Goal: Task Accomplishment & Management: Use online tool/utility

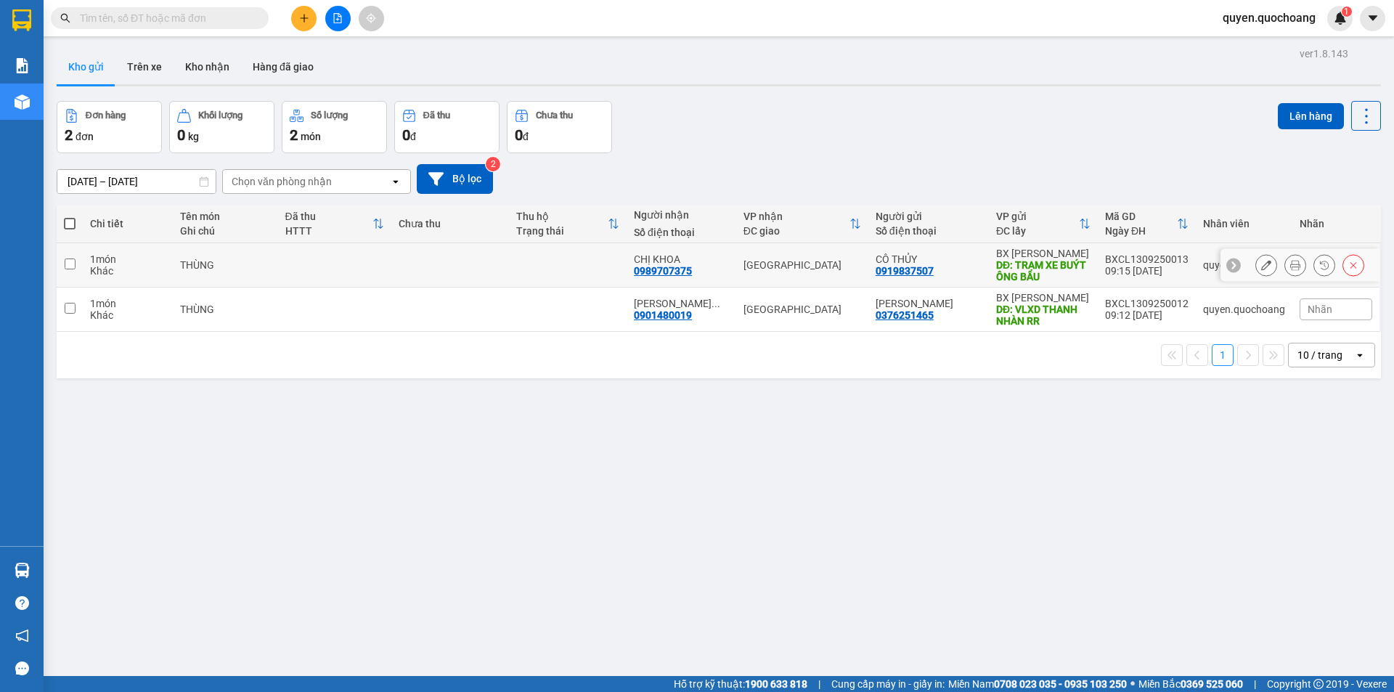
click at [907, 271] on div "0919837507" at bounding box center [905, 271] width 58 height 12
drag, startPoint x: 894, startPoint y: 295, endPoint x: 937, endPoint y: 287, distance: 43.6
click at [894, 296] on td "ANH VŨ 0376251465" at bounding box center [928, 309] width 121 height 44
checkbox input "true"
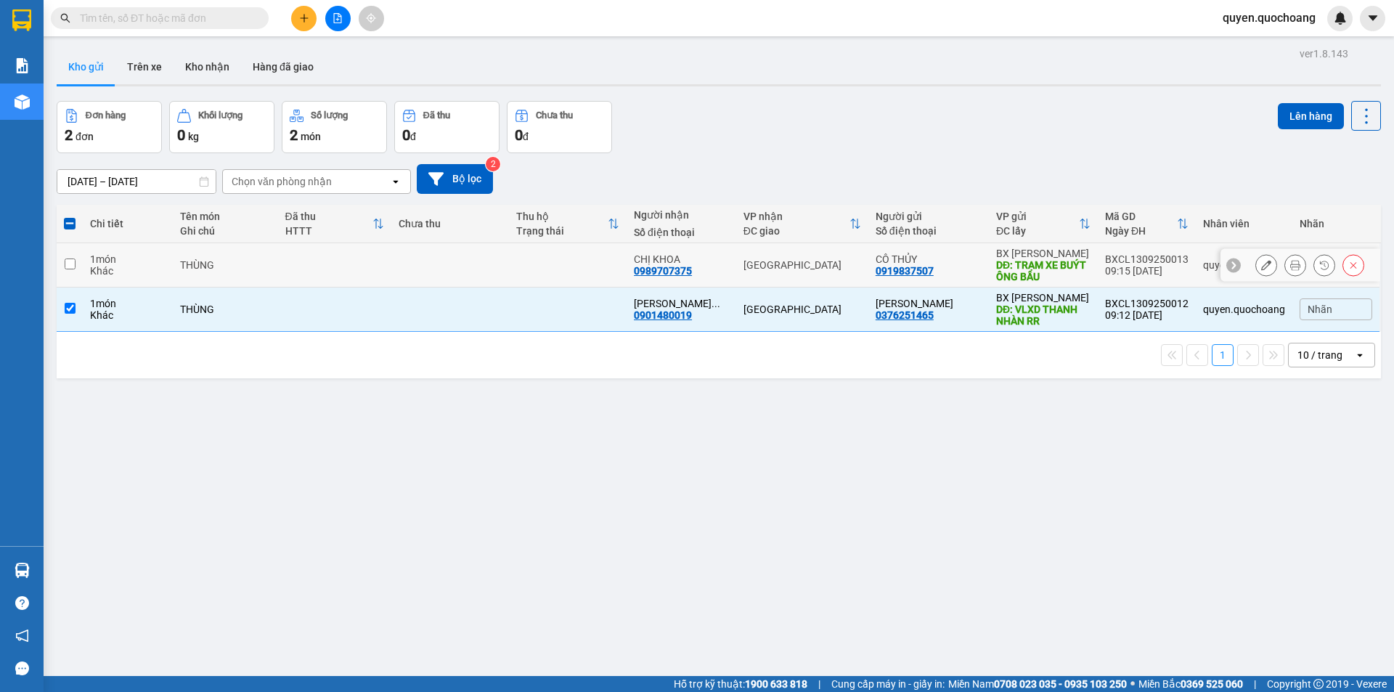
click at [976, 246] on td "CÔ THỦY 0919837507" at bounding box center [928, 265] width 121 height 44
checkbox input "true"
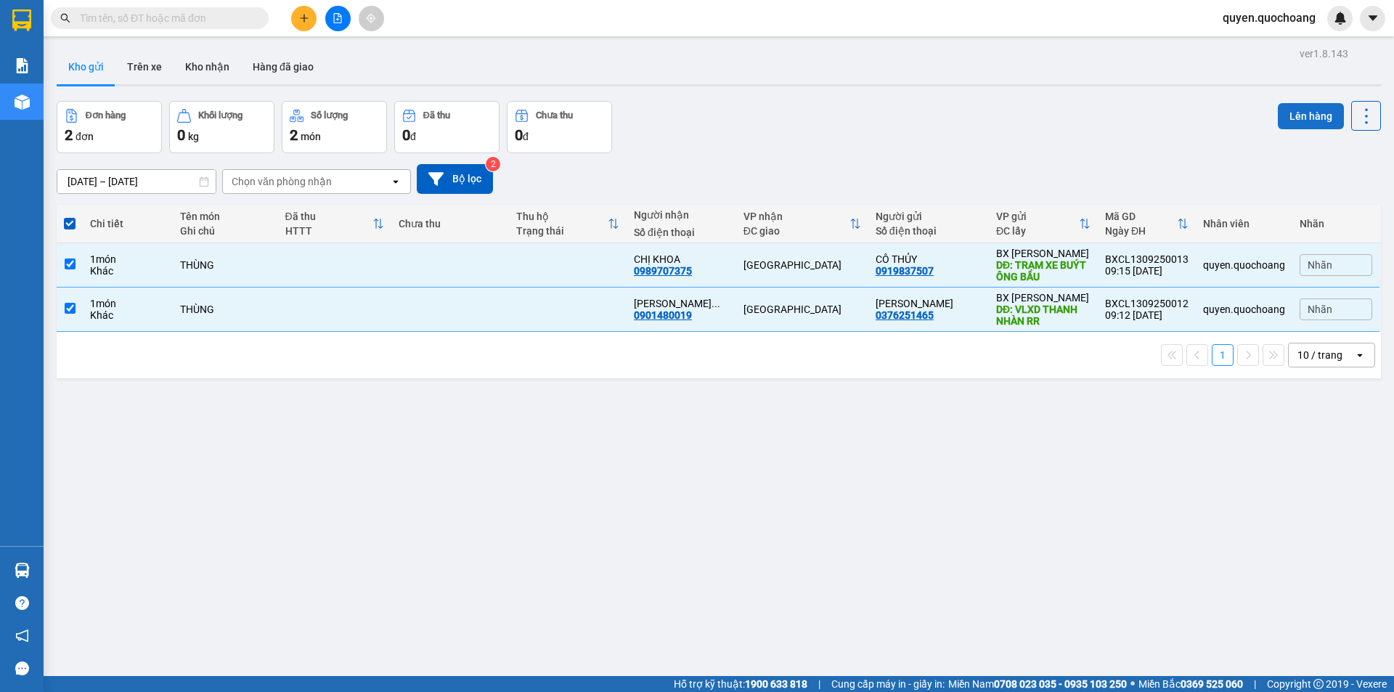
click at [1307, 113] on button "Lên hàng" at bounding box center [1311, 116] width 66 height 26
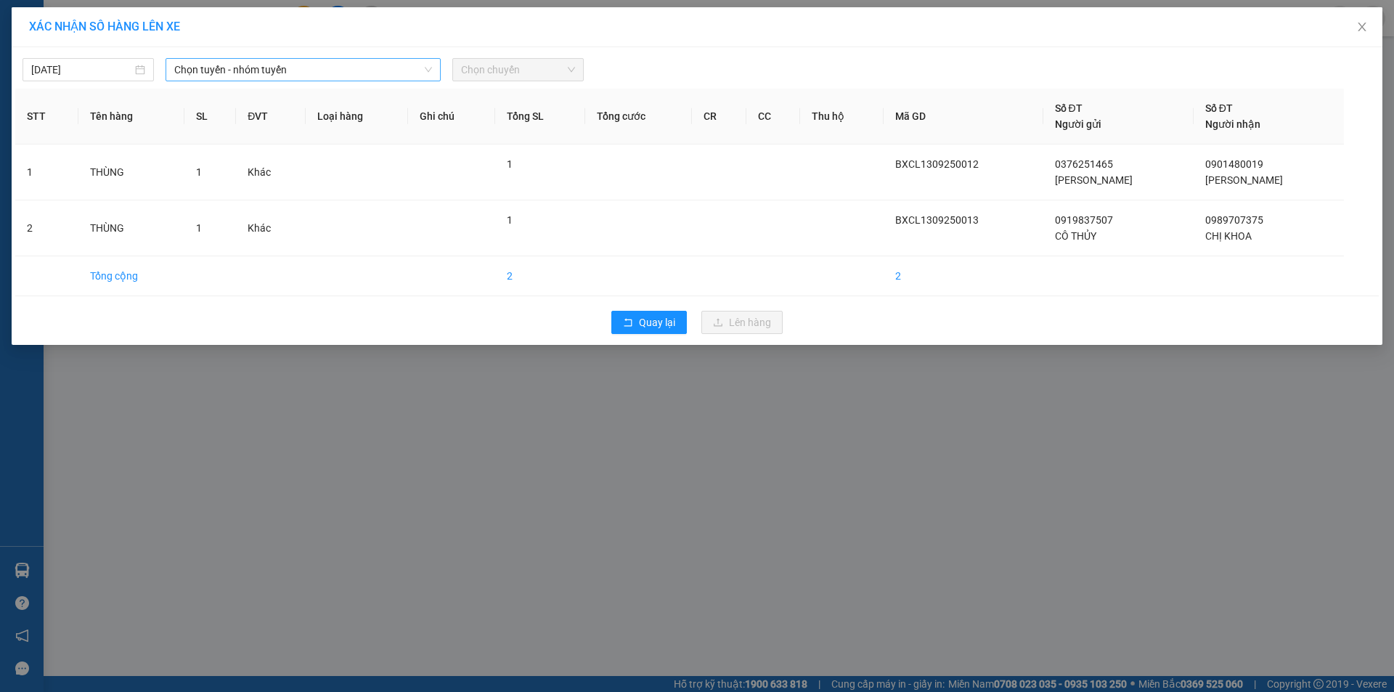
click at [305, 74] on span "Chọn tuyến - nhóm tuyến" at bounding box center [303, 70] width 258 height 22
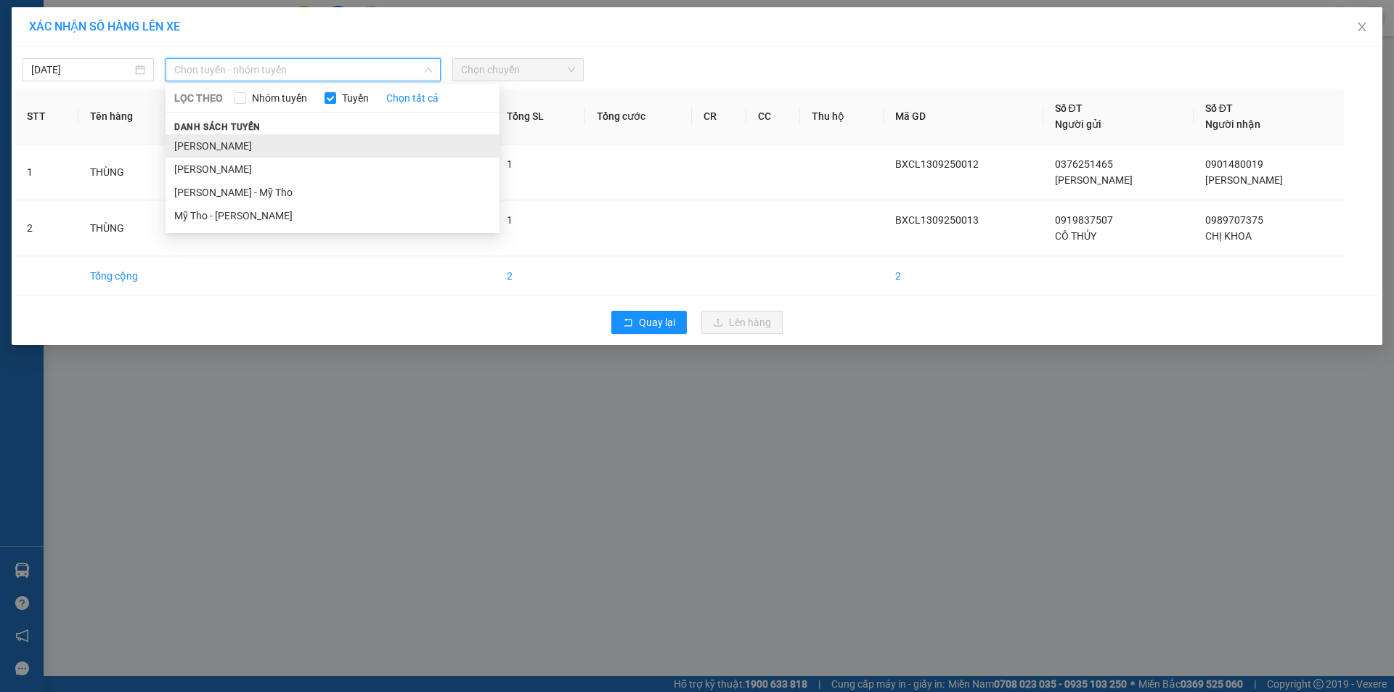
click at [249, 137] on li "[PERSON_NAME]" at bounding box center [333, 145] width 334 height 23
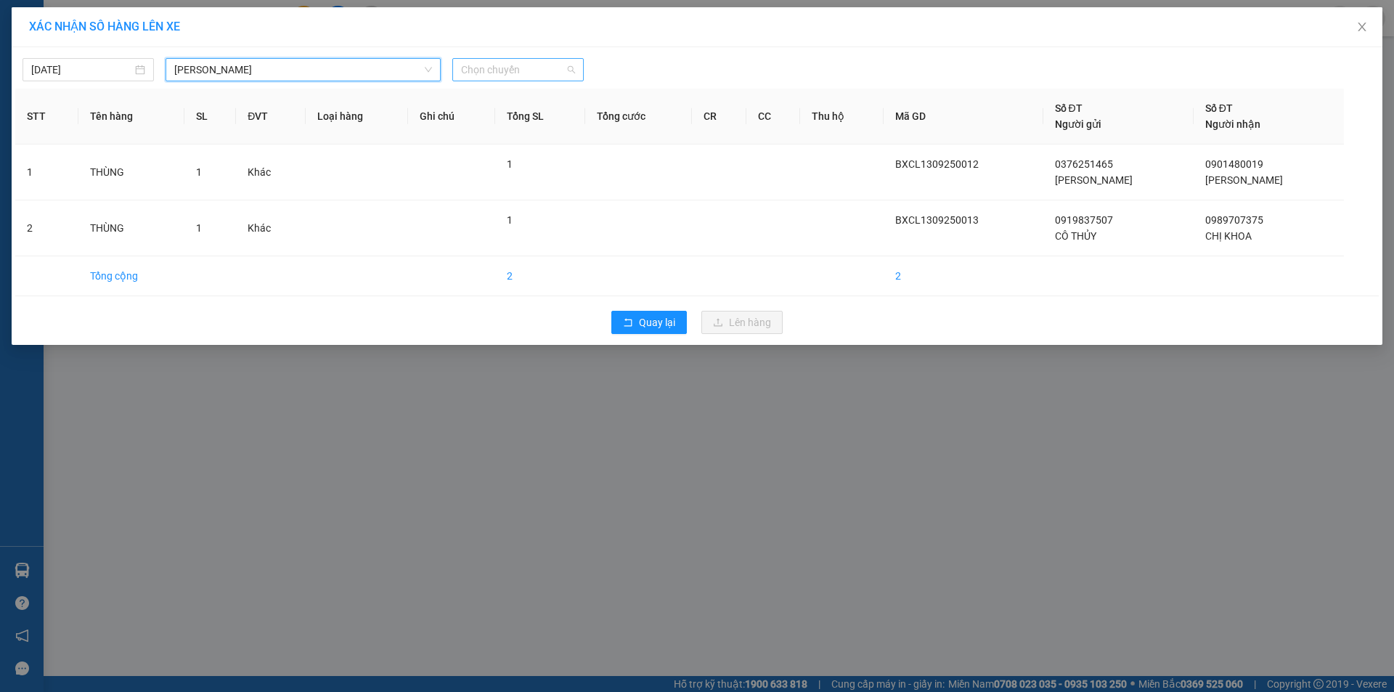
click at [486, 67] on span "Chọn chuyến" at bounding box center [518, 70] width 114 height 22
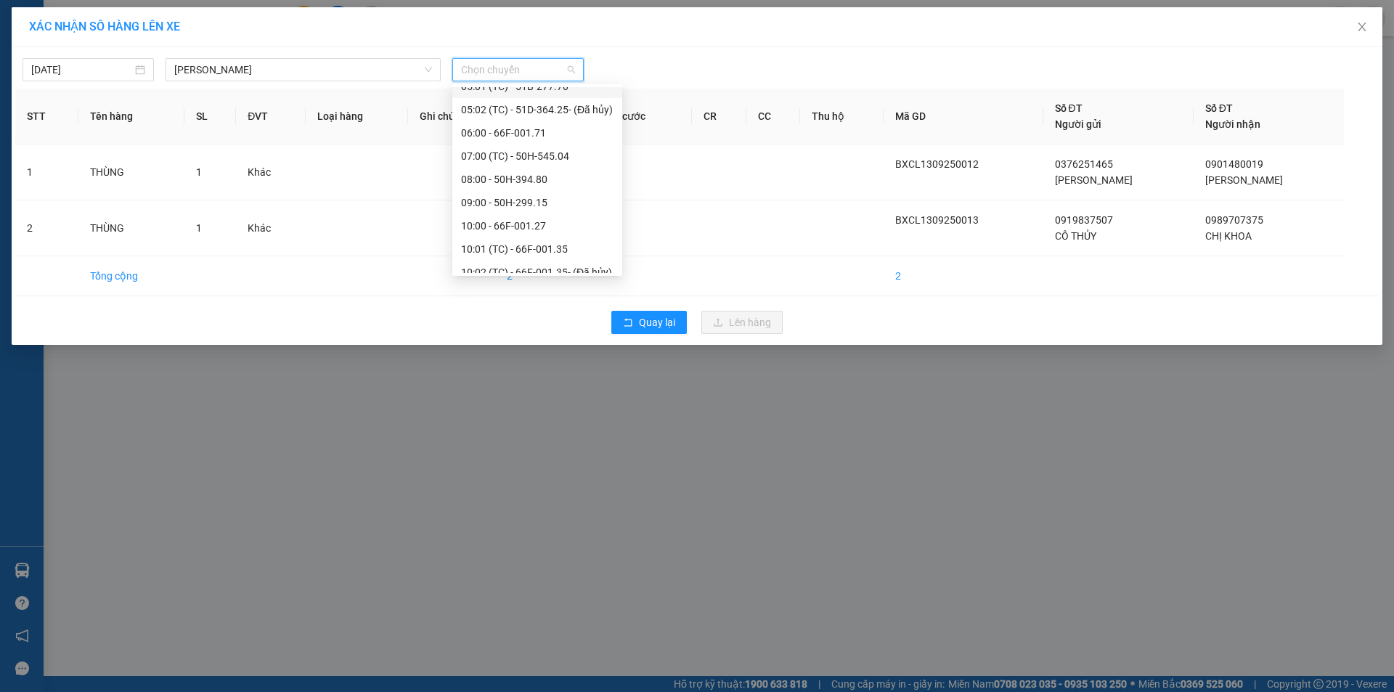
scroll to position [363, 0]
click at [513, 199] on div "10:00 - 66F-001.27" at bounding box center [537, 200] width 152 height 16
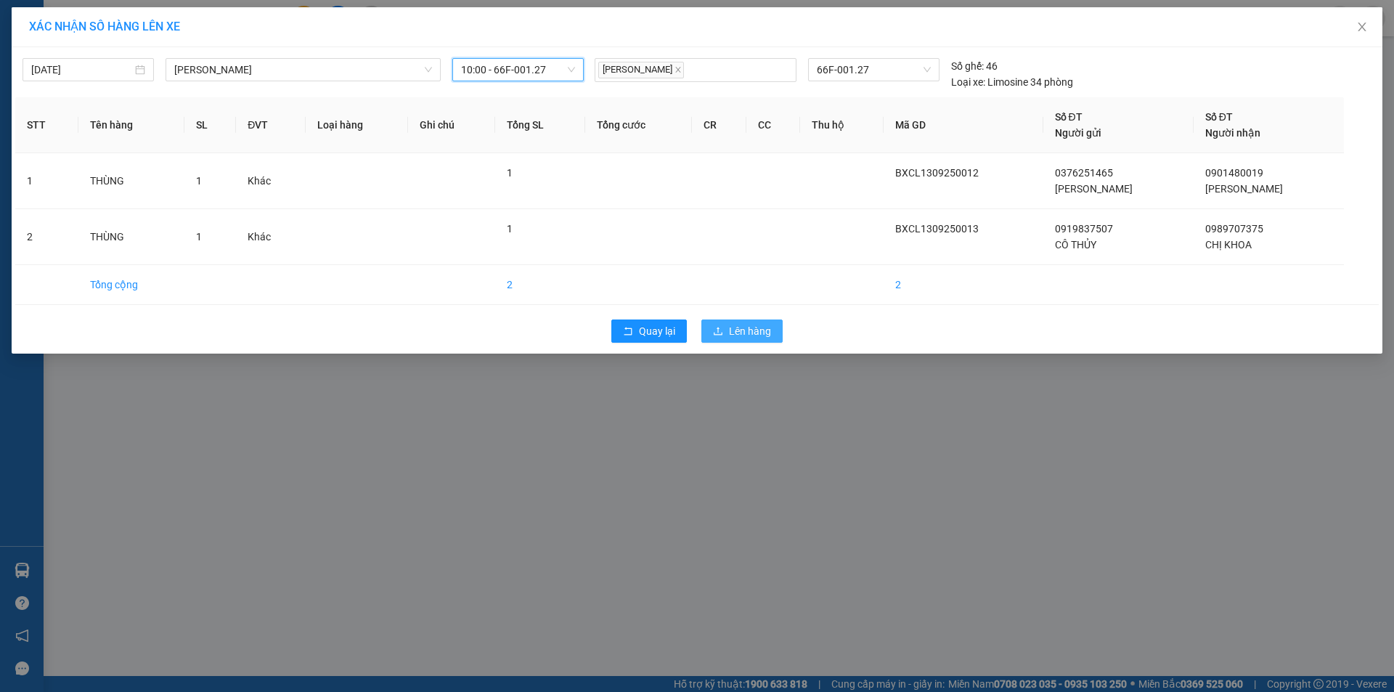
click at [725, 333] on button "Lên hàng" at bounding box center [741, 330] width 81 height 23
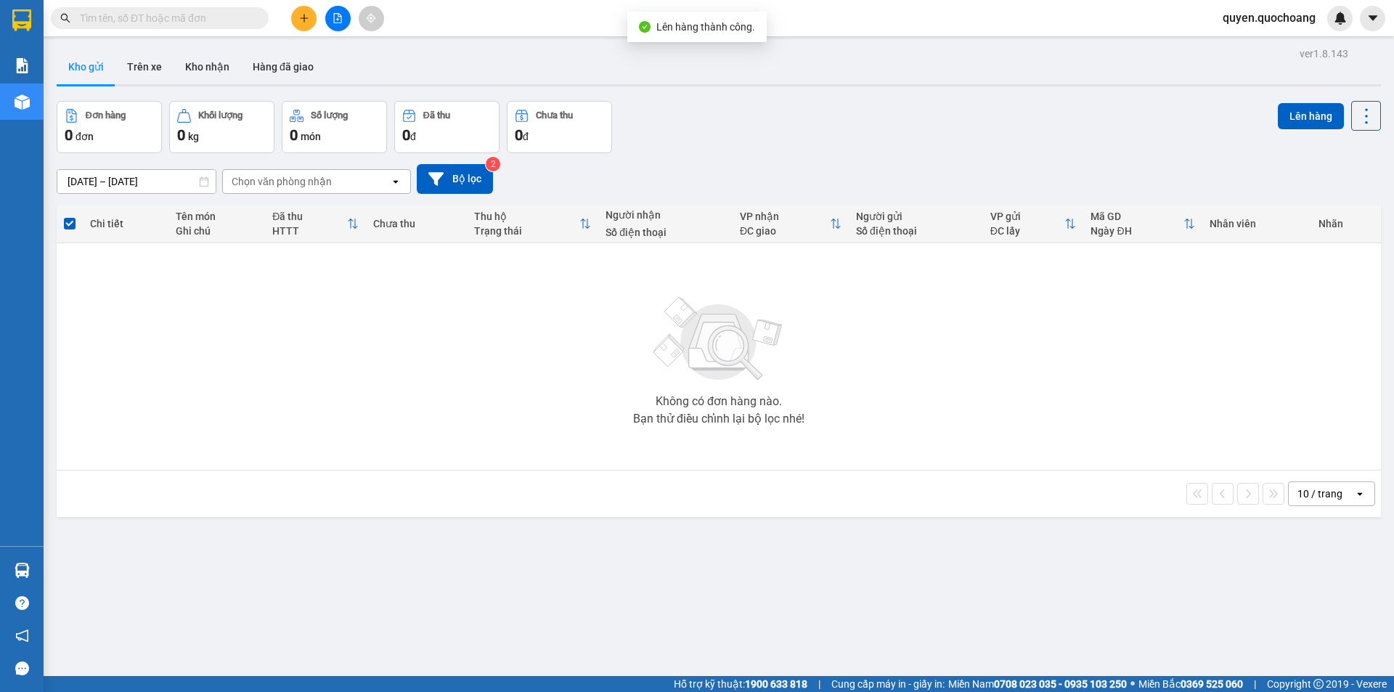
click at [308, 24] on button at bounding box center [303, 18] width 25 height 25
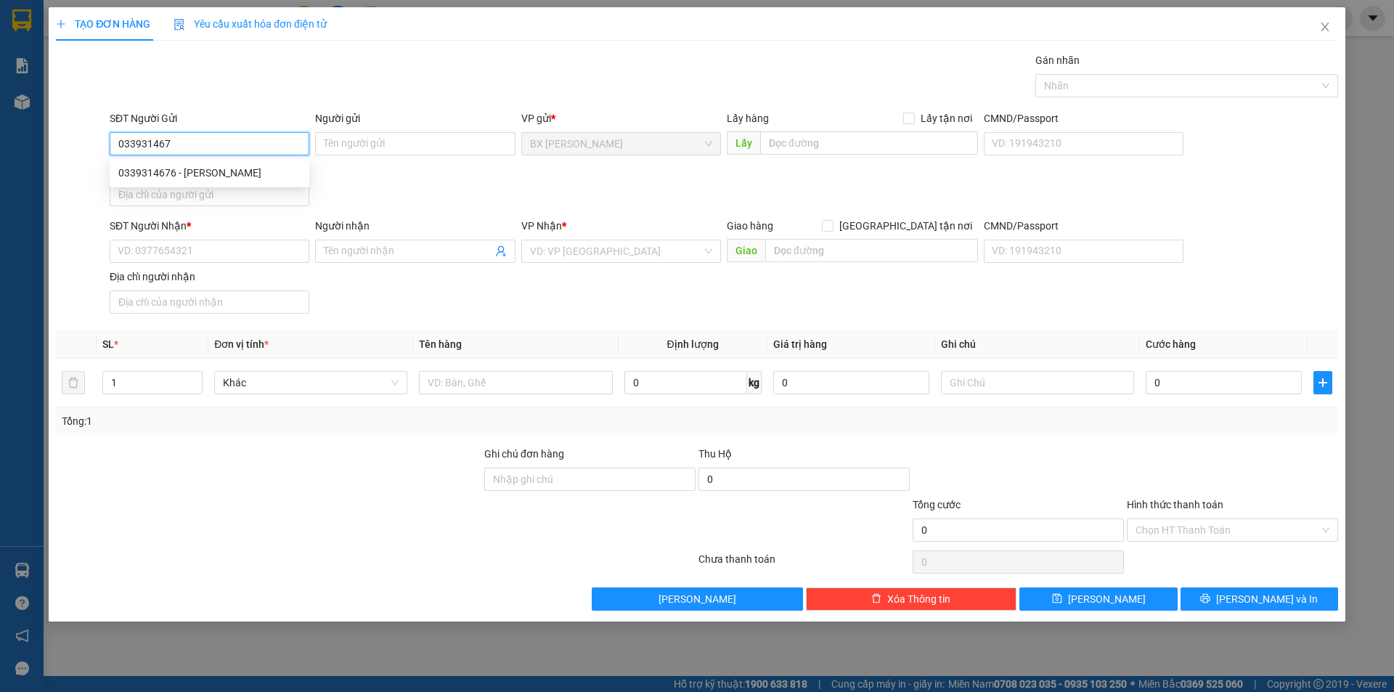
type input "0339314676"
click at [255, 166] on div "0339314676 - [PERSON_NAME]" at bounding box center [209, 173] width 182 height 16
type input "CÔ TRINH"
type input "0339314676"
click at [211, 253] on input "SĐT Người Nhận *" at bounding box center [210, 251] width 200 height 23
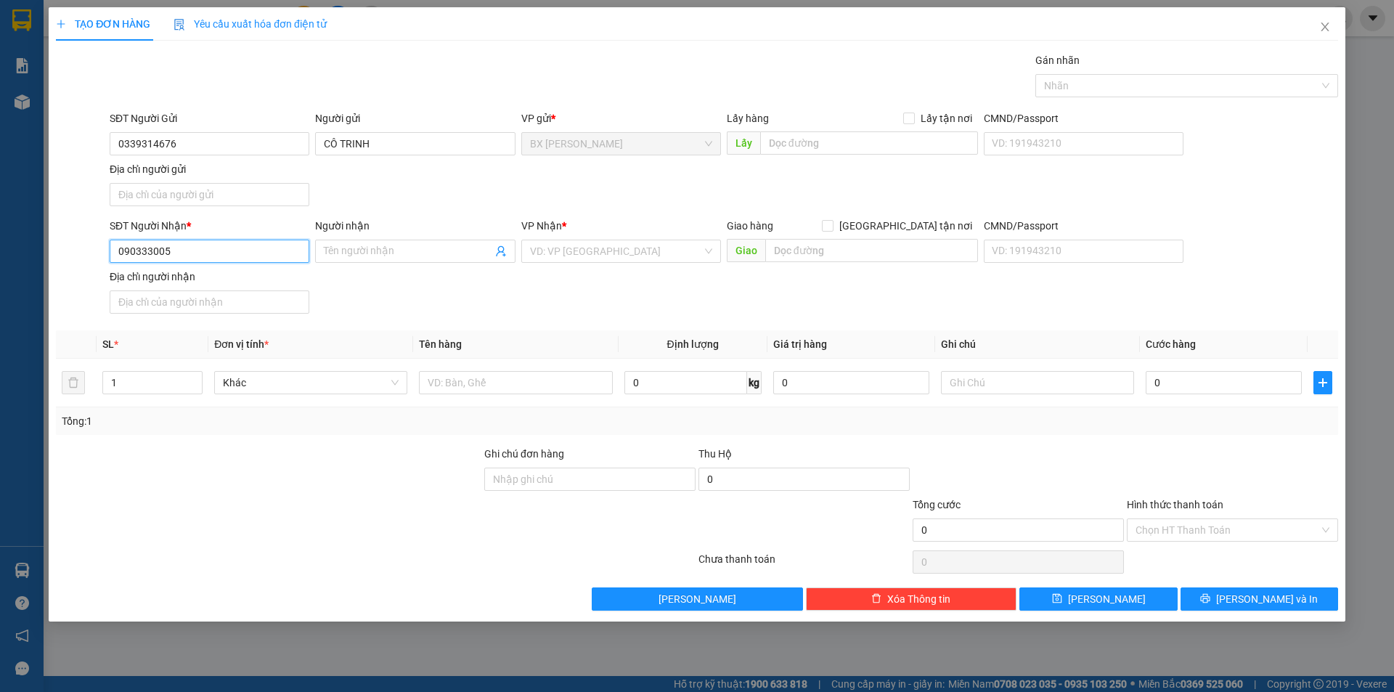
type input "0903330052"
click at [218, 280] on div "0903330052 - CÔ NGÂN" at bounding box center [209, 280] width 182 height 16
type input "CÔ NGÂN"
type input "0903330052"
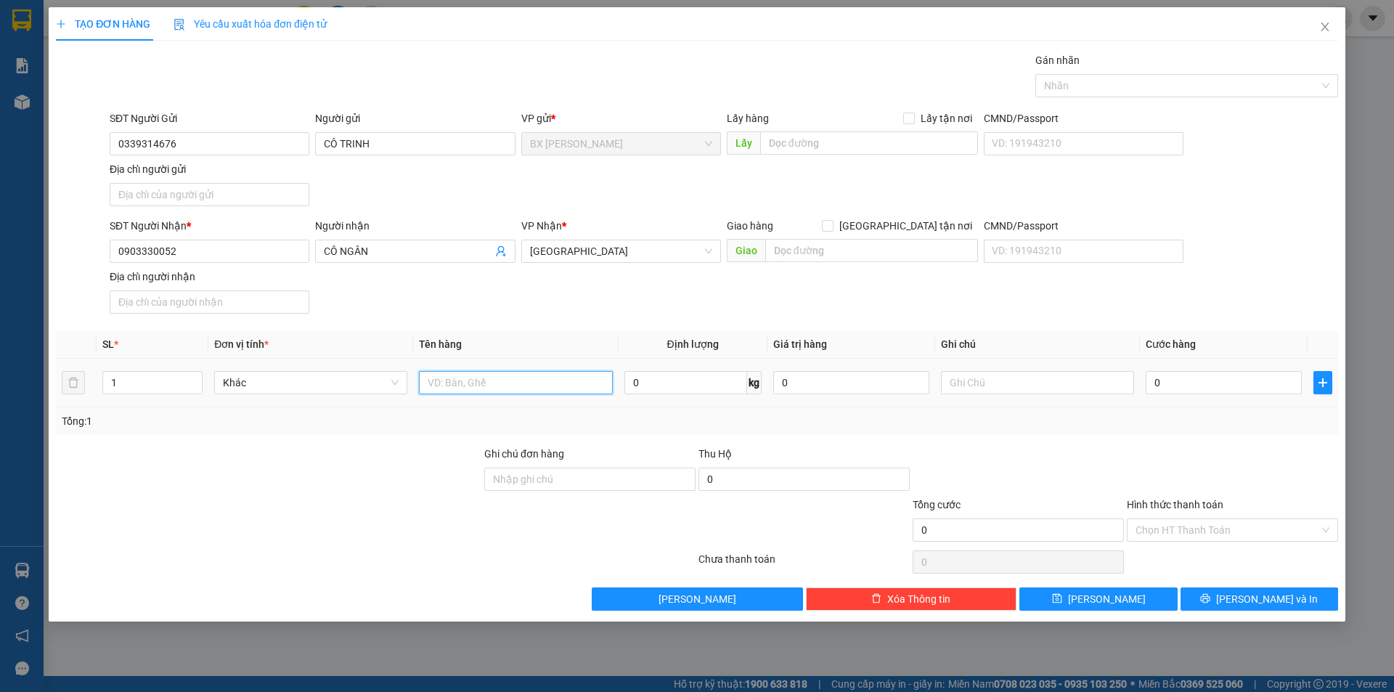
click at [502, 383] on input "text" at bounding box center [515, 382] width 193 height 23
type input "THÙNG"
click at [815, 142] on input "text" at bounding box center [869, 142] width 218 height 23
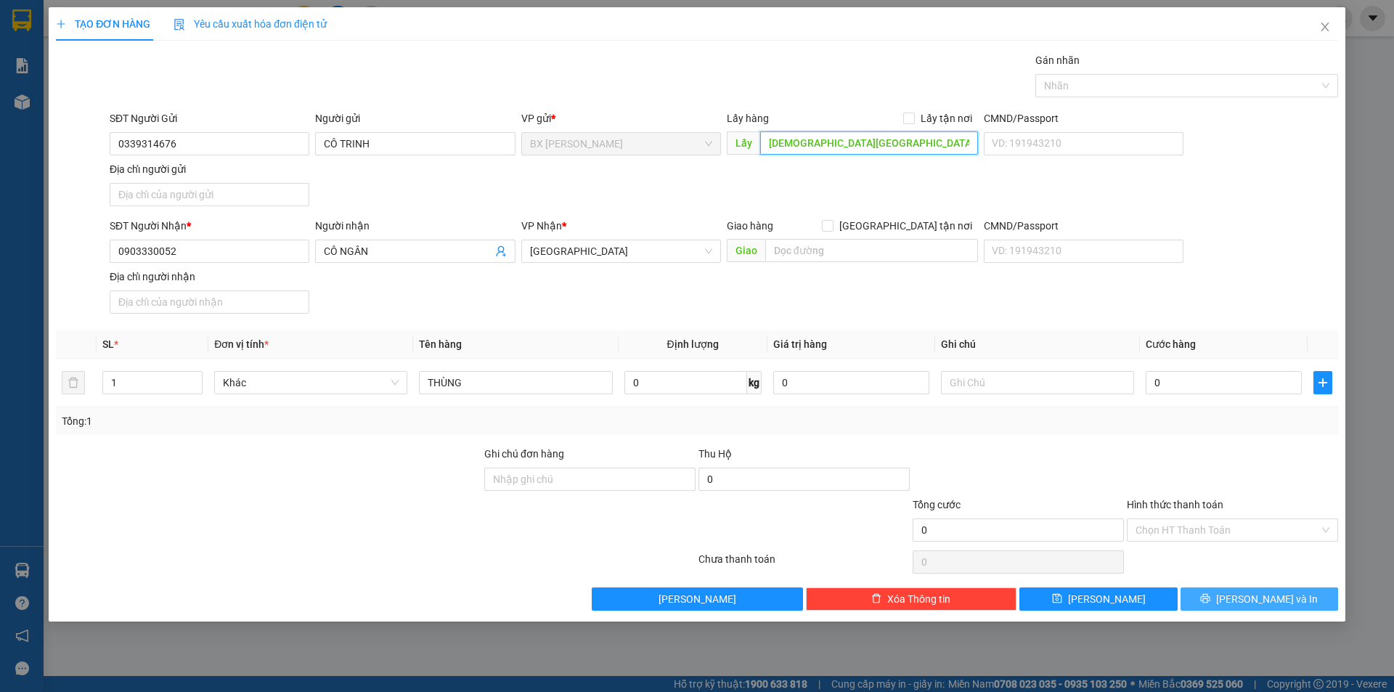
type input "[DEMOGRAPHIC_DATA][GEOGRAPHIC_DATA]"
click at [1224, 607] on button "[PERSON_NAME] và In" at bounding box center [1259, 598] width 158 height 23
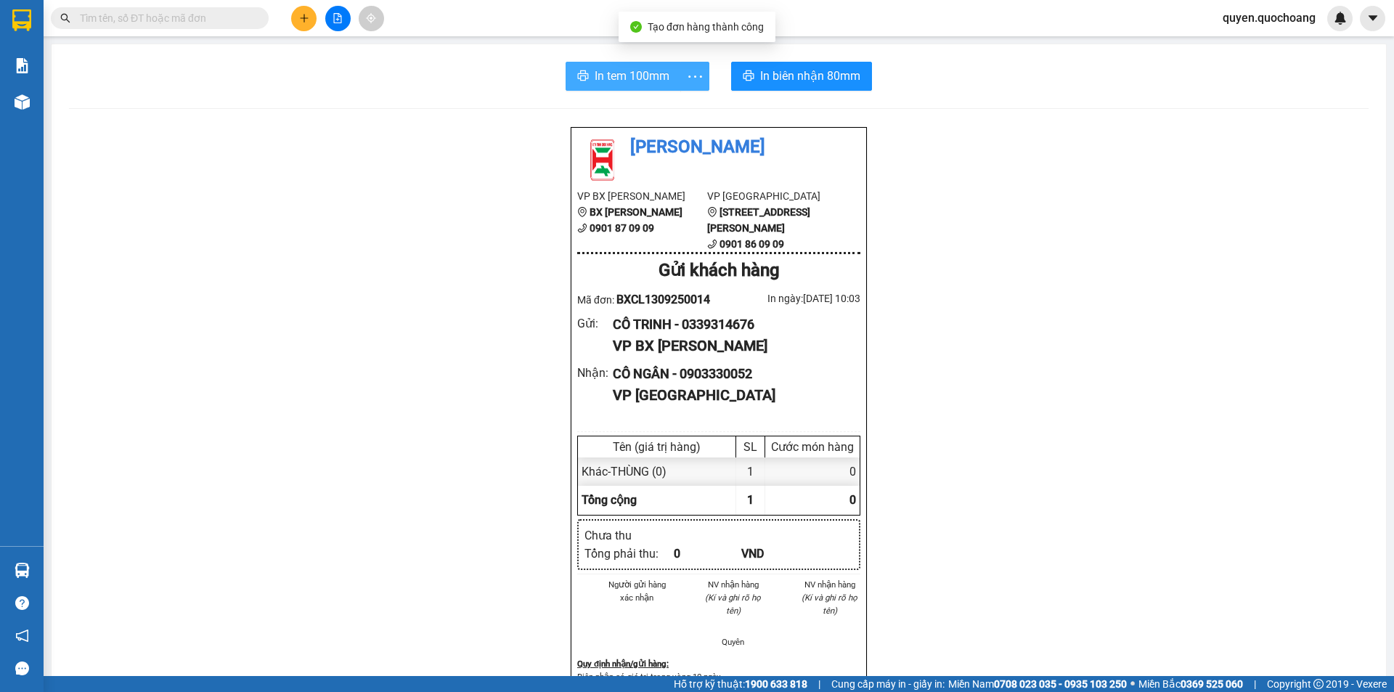
click at [660, 79] on span "In tem 100mm" at bounding box center [632, 76] width 75 height 18
